Goal: Find specific page/section: Find specific page/section

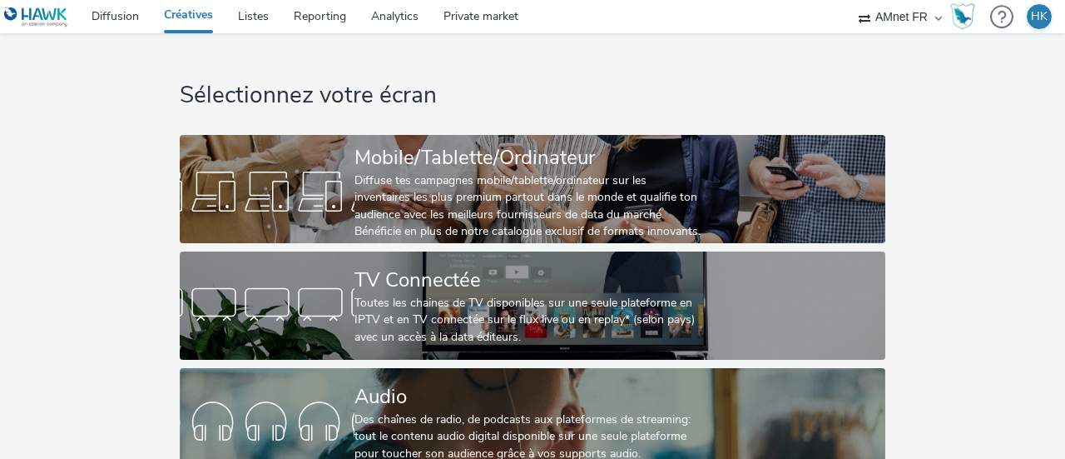
click at [499, 387] on div "Audio" at bounding box center [530, 396] width 350 height 29
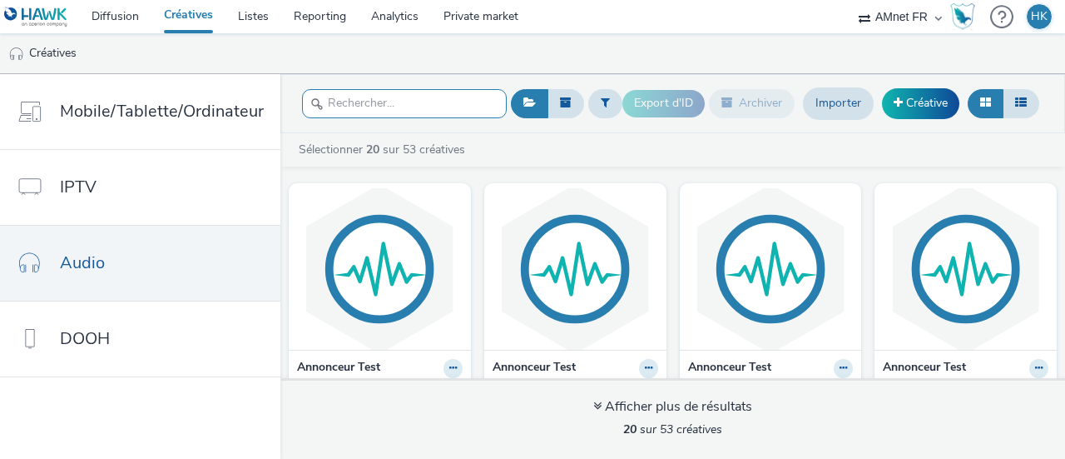
click at [439, 103] on input "text" at bounding box center [404, 103] width 205 height 29
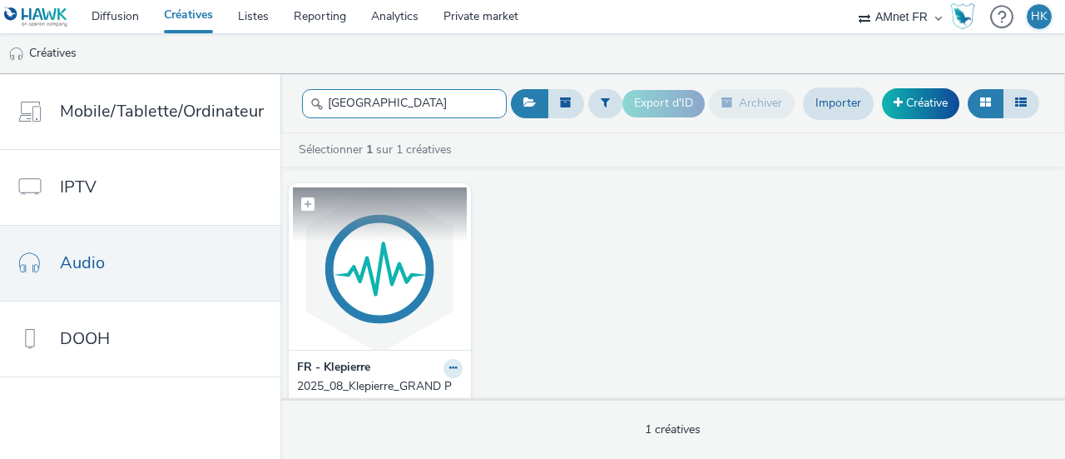
type input "[GEOGRAPHIC_DATA]"
click at [388, 246] on img at bounding box center [380, 268] width 174 height 162
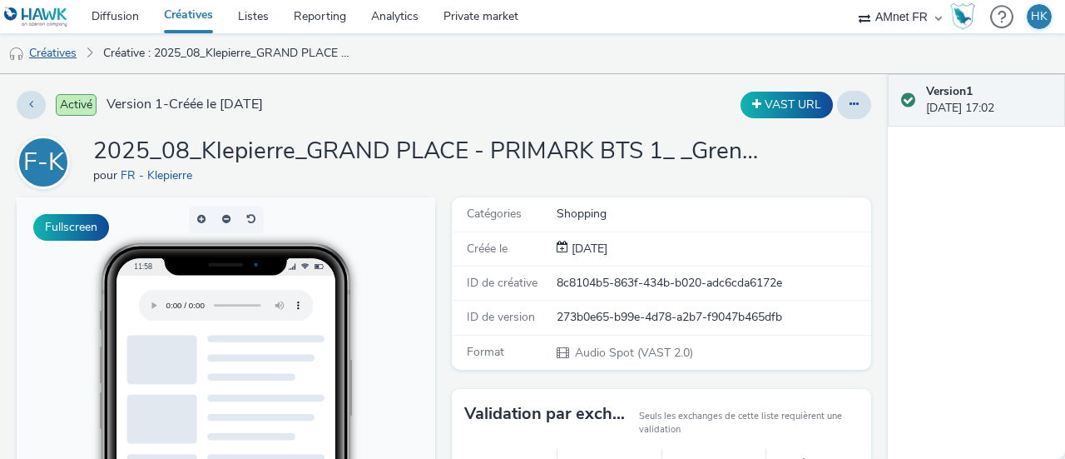
click at [53, 51] on link "Créatives" at bounding box center [42, 53] width 85 height 40
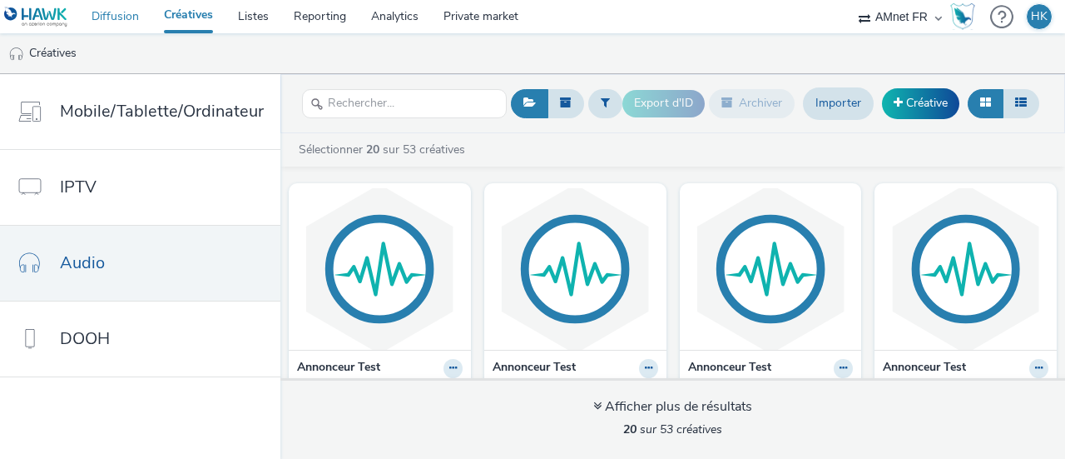
click at [112, 24] on link "Diffusion" at bounding box center [115, 16] width 72 height 33
